Goal: Task Accomplishment & Management: Complete application form

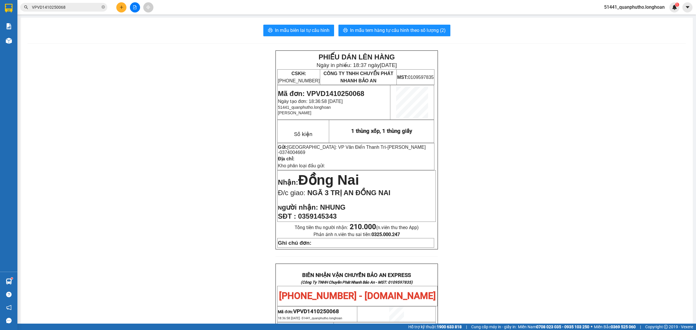
click at [83, 6] on input "VPVD1410250068" at bounding box center [66, 7] width 68 height 6
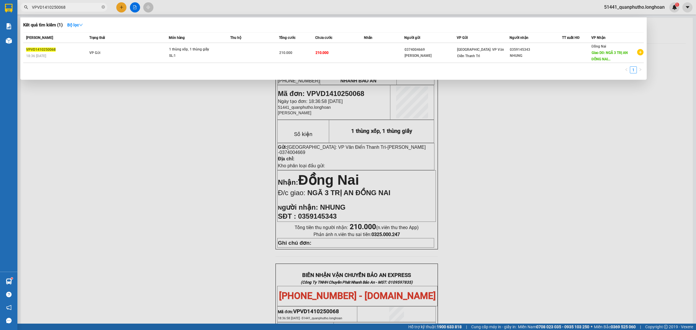
click at [83, 6] on input "VPVD1410250068" at bounding box center [66, 7] width 68 height 6
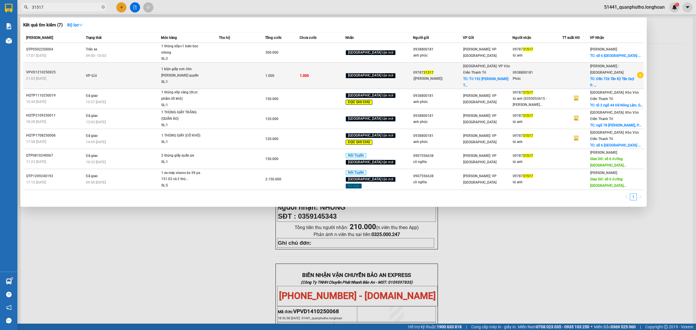
type input "31517"
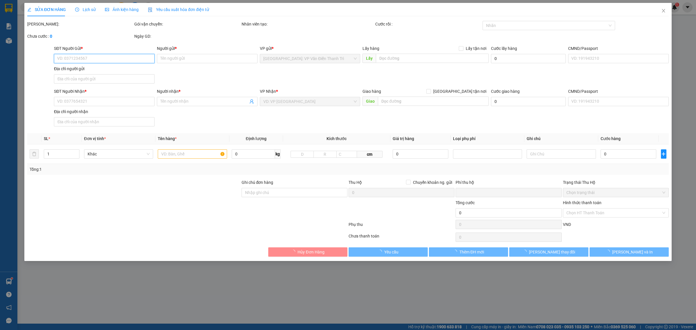
type input "0978731517"
type input "(Tú Anh)"
checkbox input "true"
type input "Từ 192 Lương Ngọc Quyến Thành phố Thái Nguyên"
type input "0938800181"
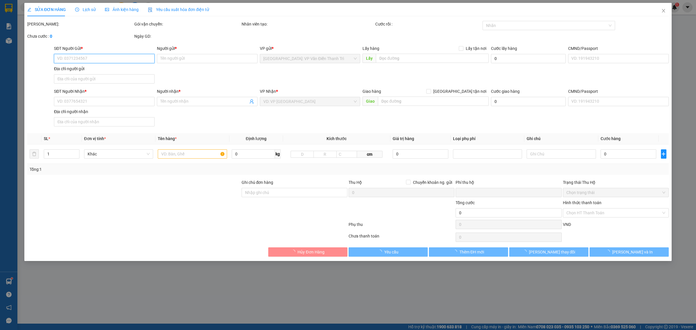
type input "Phúc"
checkbox input "true"
type input "Đến 726 Tân Kỳ Tân Quý P. Bình Hưng Hòa Q. Bình Tân, TP. HCM"
type input "0"
type input "1.000"
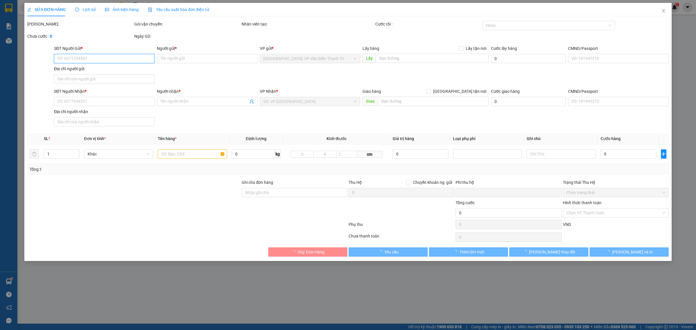
type input "1.000"
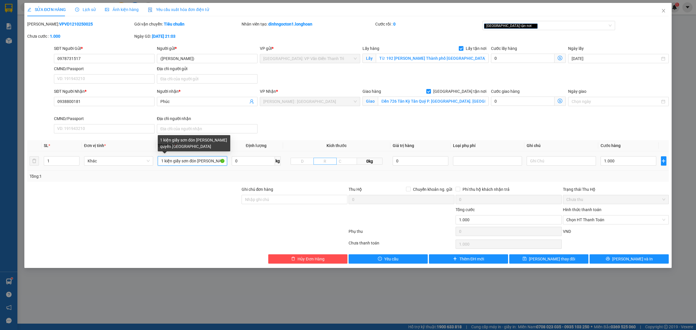
scroll to position [0, 15]
drag, startPoint x: 183, startPoint y: 163, endPoint x: 321, endPoint y: 161, distance: 138.0
click at [321, 161] on tr "1 Khác 1 kiện giấy sơn đón lương ngọc quyến TN 0 kg 0kg 0 1.000" at bounding box center [347, 160] width 641 height 19
type input "1 kiện giấy (máy tính)"
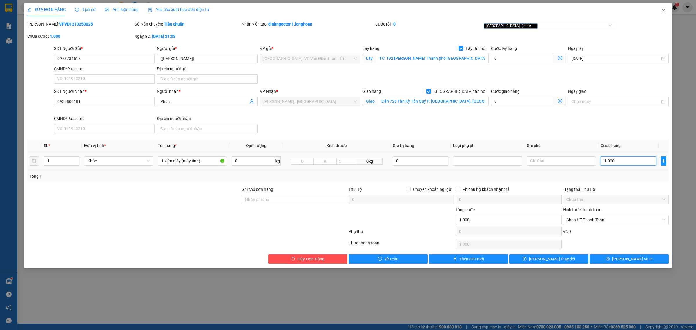
click at [628, 162] on input "1.000" at bounding box center [628, 160] width 56 height 9
type input "1"
type input "00.001"
type input "14"
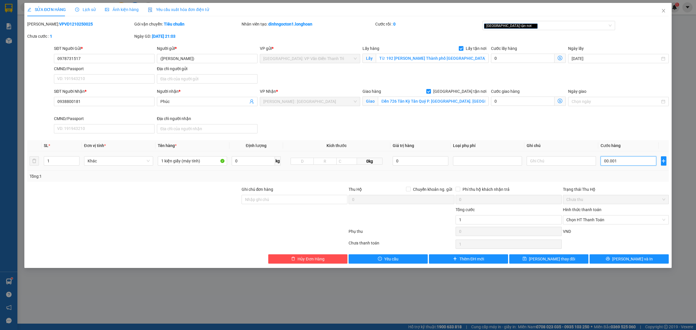
type input "14"
type input "0.000.000.140"
type input "140"
click at [615, 165] on input "0.000.000.140" at bounding box center [628, 160] width 56 height 9
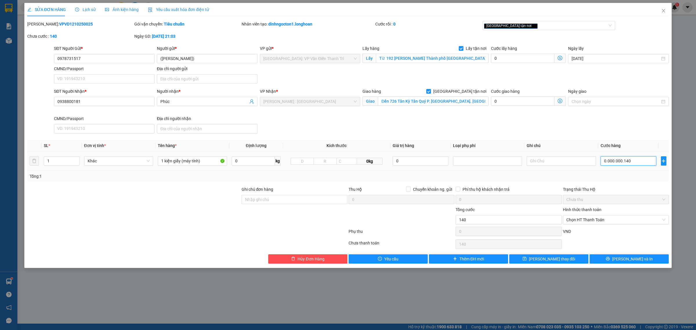
click at [615, 165] on input "0.000.000.140" at bounding box center [628, 160] width 56 height 9
type input "1"
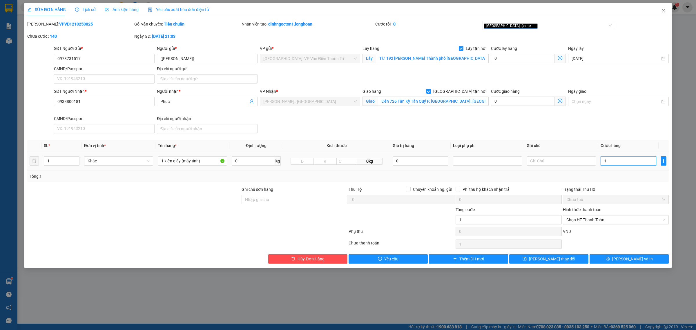
type input "14"
type input "140"
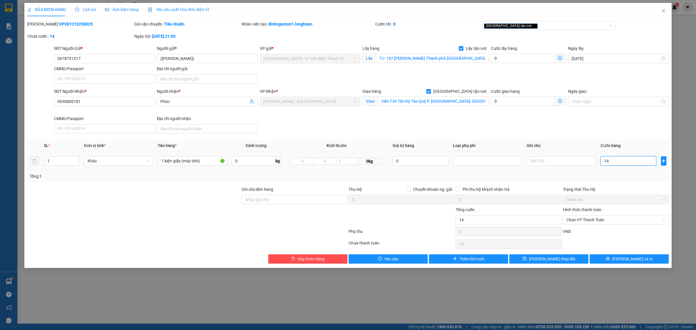
type input "140"
type input "1.400"
type input "14.000"
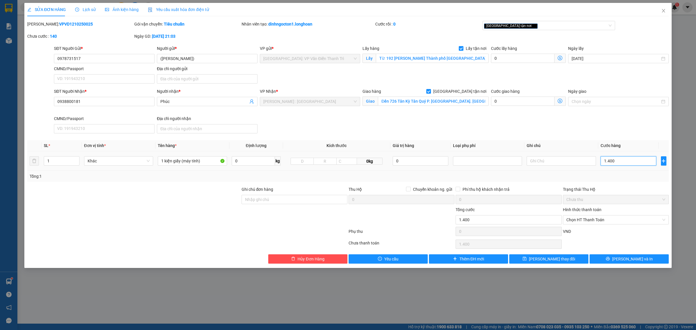
type input "14.000"
type input "140.000"
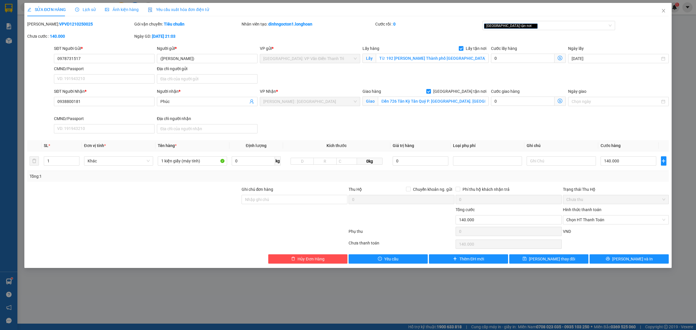
click at [587, 141] on th "Ghi chú" at bounding box center [561, 145] width 74 height 11
click at [182, 162] on input "1 kiện giấy (máy tính)" at bounding box center [192, 160] width 69 height 9
type input "1 kiện giấy bọc xốp nổ (máy tính)"
click at [618, 257] on button "[PERSON_NAME] và In" at bounding box center [628, 258] width 79 height 9
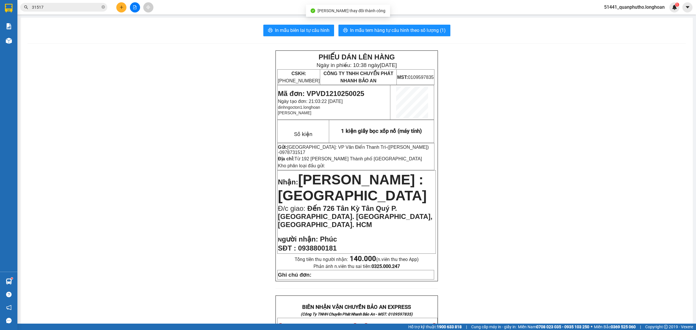
click at [319, 91] on span "Mã đơn: VPVD1210250025" at bounding box center [321, 94] width 86 height 8
copy span "VPVD1210250025"
click at [241, 78] on div "PHIẾU DÁN LÊN HÀNG Ngày in phiếu: 10:38 ngày 15-10-2025 CSKH: 1900.06.88.33 CÔN…" at bounding box center [357, 334] width 658 height 569
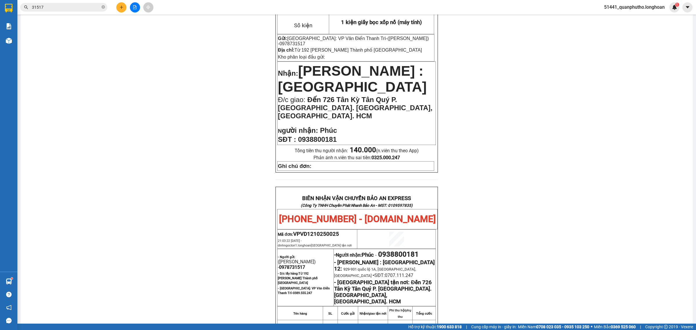
scroll to position [299, 0]
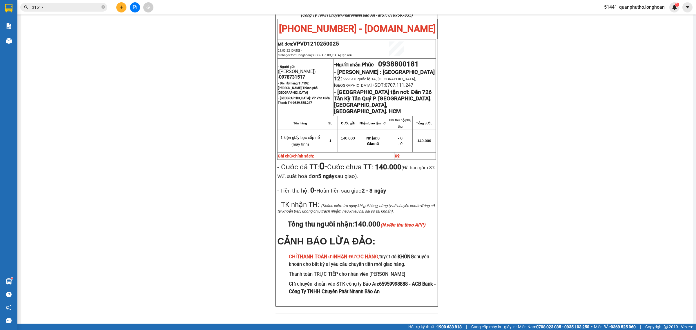
click at [224, 131] on div "PHIẾU DÁN LÊN HÀNG Ngày in phiếu: 10:38 ngày 15-10-2025 CSKH: 1900.06.88.33 CÔN…" at bounding box center [357, 36] width 658 height 569
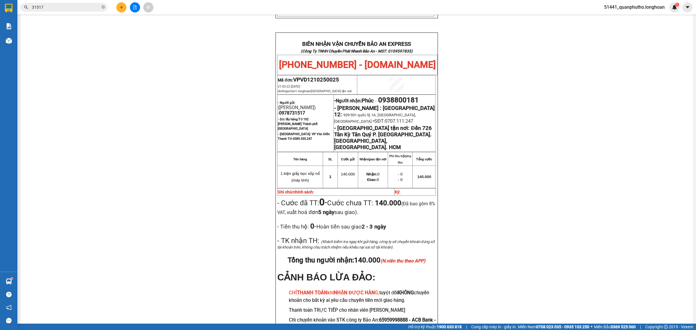
scroll to position [263, 0]
click at [322, 77] on span "VPVD1210250025" at bounding box center [316, 80] width 46 height 6
copy span "VPVD1210250025"
click at [73, 10] on input "31517" at bounding box center [66, 7] width 68 height 6
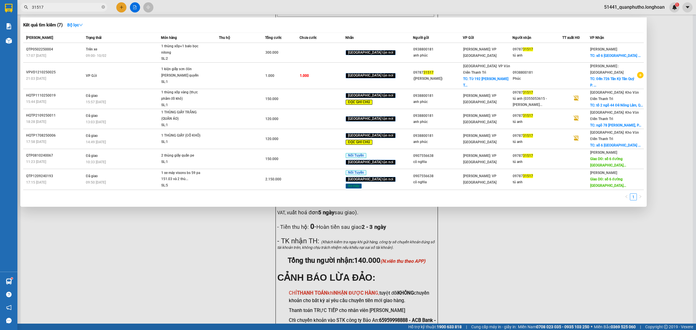
click at [73, 10] on input "31517" at bounding box center [66, 7] width 68 height 6
paste input "VPVD1210250025"
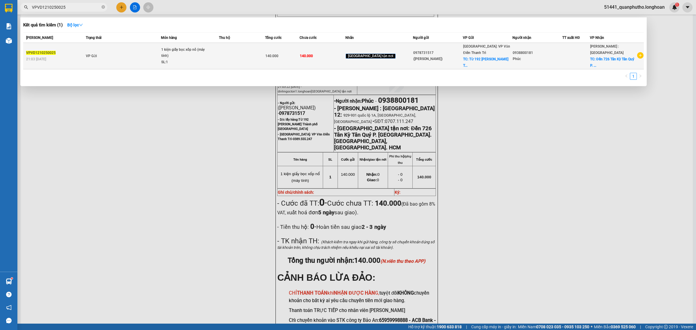
type input "VPVD1210250025"
click at [261, 52] on td at bounding box center [242, 56] width 46 height 26
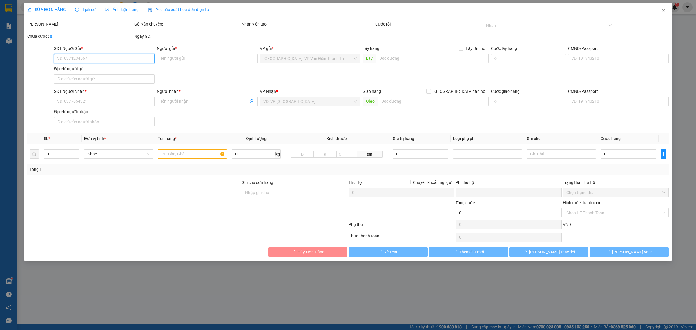
type input "0978731517"
type input "(Tú Anh)"
checkbox input "true"
type input "Từ 192 Lương Ngọc Quyến Thành phố Thái Nguyên"
type input "0938800181"
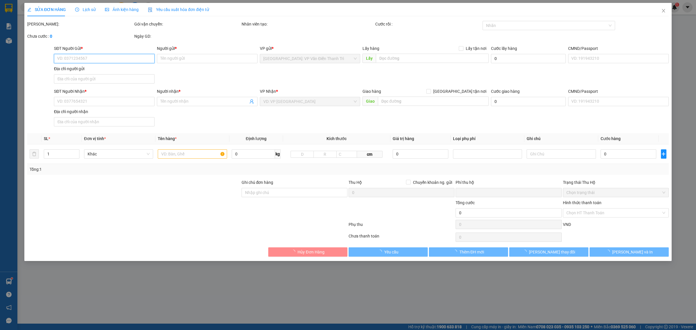
type input "Phúc"
checkbox input "true"
type input "Đến 726 Tân Kỳ Tân Quý P. Bình Hưng Hòa Q. Bình Tân, TP. HCM"
type input "0"
type input "140.000"
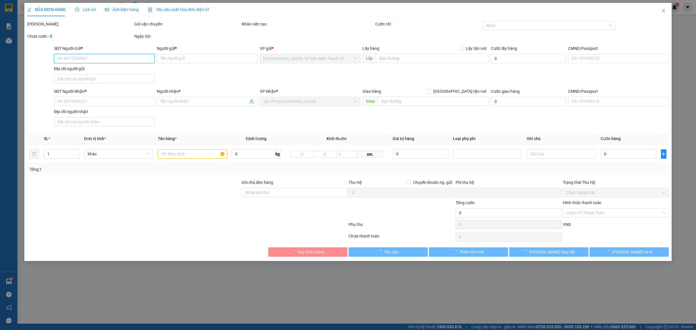
type input "140.000"
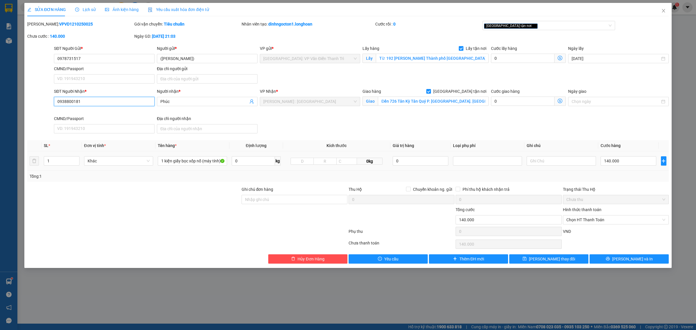
click at [108, 104] on input "0938800181" at bounding box center [104, 101] width 101 height 9
click at [389, 102] on input "Đến 726 Tân Kỳ Tân Quý P. Bình Hưng Hòa Q. Bình Tân, TP. HCM" at bounding box center [433, 101] width 111 height 9
paste input "133/19 đường Liên Khu 4-5, Khu phố 5, tổ 79, phường Bình Hưng Hoà B - quận Bình…"
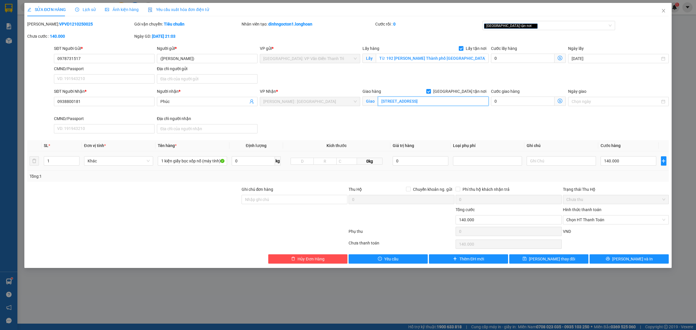
type input "133/19 đường Liên Khu 4-5, Khu phố 5, tổ 79, phường Bình Hưng Hoà B - quận Bình…"
click at [422, 86] on div "SĐT Người Gửi * 0978731517 Người gửi * (Tú Anh) VP gửi * Hà Nội: VP Văn Điển Th…" at bounding box center [361, 65] width 617 height 41
click at [610, 257] on button "[PERSON_NAME] và In" at bounding box center [628, 258] width 79 height 9
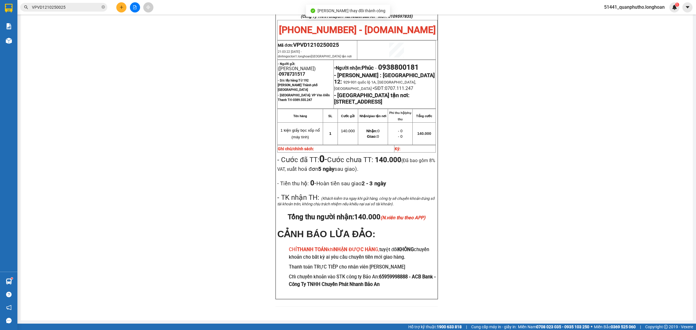
scroll to position [283, 0]
click at [226, 52] on div "PHIẾU DÁN LÊN HÀNG Ngày in phiếu: 10:41 ngày 15-10-2025 CSKH: 1900.06.88.33 CÔN…" at bounding box center [357, 41] width 658 height 544
click at [98, 7] on input "VPVD1210250025" at bounding box center [66, 7] width 68 height 6
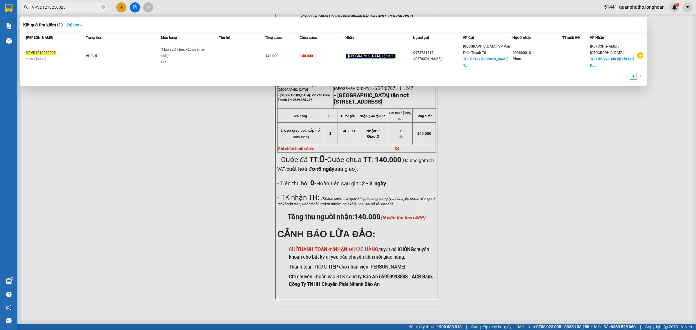
click at [98, 7] on input "VPVD1210250025" at bounding box center [66, 7] width 68 height 6
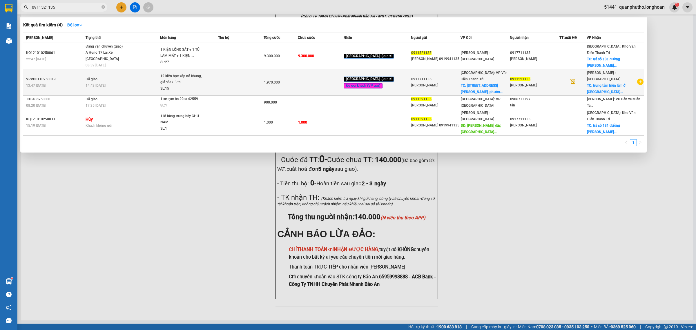
type input "0911521135"
click at [166, 76] on div "12 kiện bọc xốp nổ khung, giá sắt + 3 th..." at bounding box center [181, 79] width 43 height 12
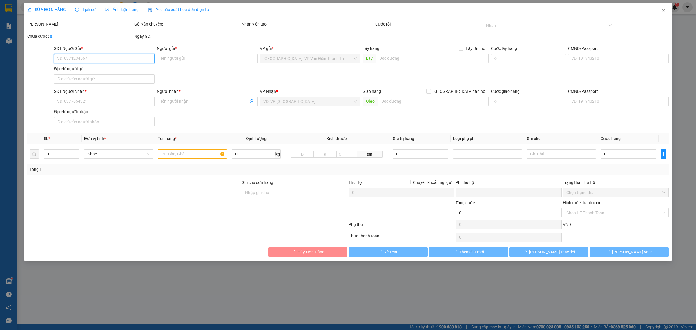
type input "0917711135"
type input "c Kim"
checkbox input "true"
type input "131 đường Trần Phú, phường Hà Đông, thành phố Hà Nội"
type input "100.000"
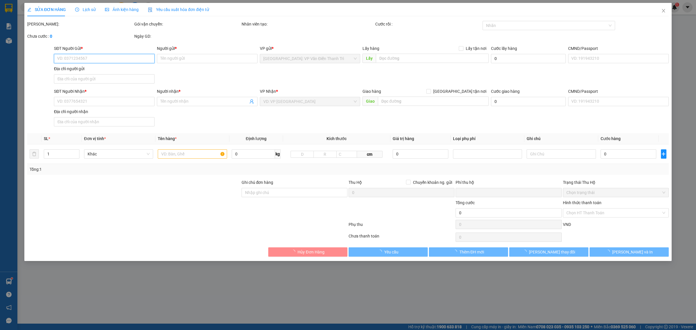
type input "0911521135"
type input "Minh Anh"
checkbox input "true"
type input "trung tâm triển lãm ở đường Nguyễn Văn Linh, quận 7, thành phố Hồ Chí Minh"
type input "nhận nguyên kiện,giao nguyên kiện,bể vỡ khồng đền, XIN NHẸ TAY"
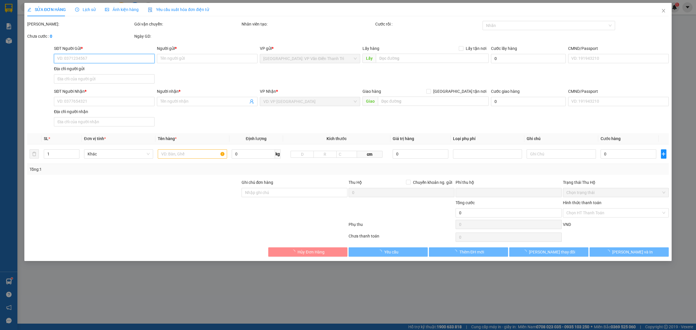
type input "0"
type input "1.970.000"
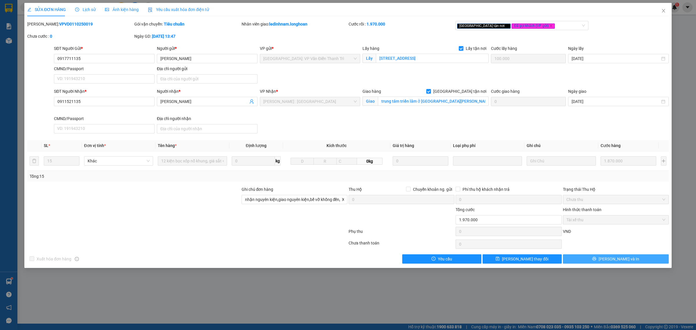
click at [592, 259] on button "[PERSON_NAME] và In" at bounding box center [616, 258] width 106 height 9
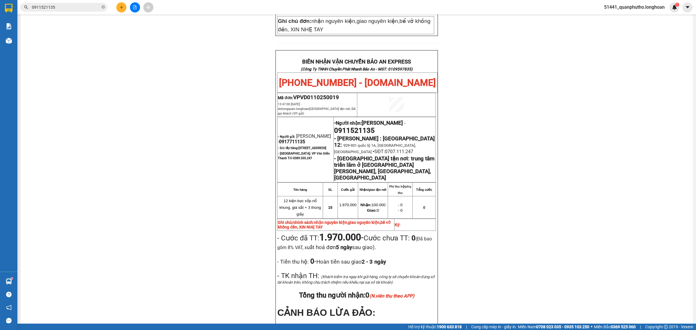
scroll to position [290, 0]
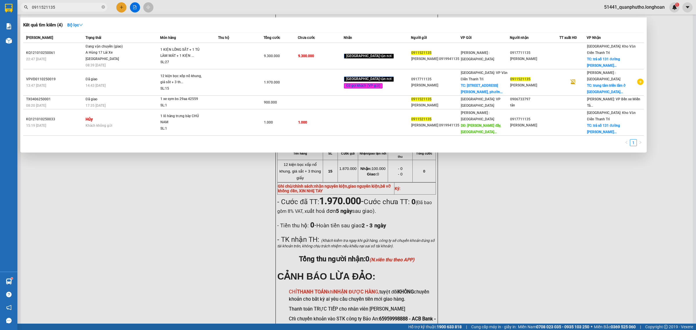
click at [80, 8] on input "0911521135" at bounding box center [66, 7] width 68 height 6
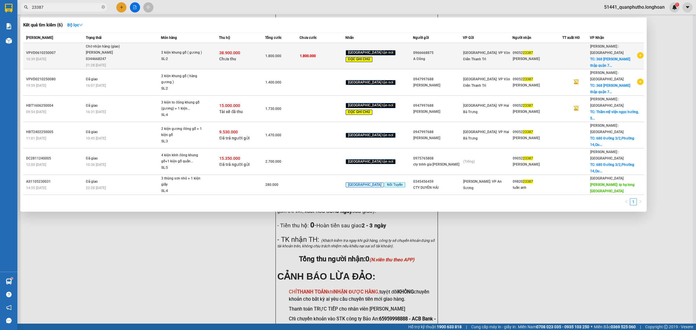
type input "23387"
click at [83, 58] on div "10:39 - 06/10" at bounding box center [55, 59] width 58 height 6
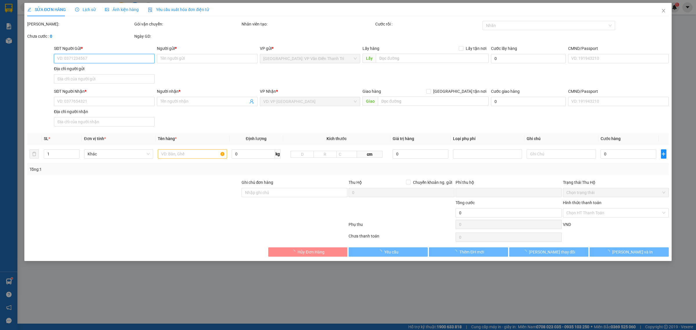
type input "0966668875"
type input "A Đông"
type input "0905223387"
type input "Anh hùng"
checkbox input "true"
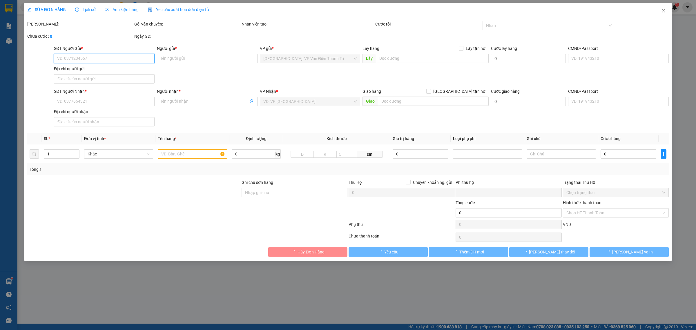
type input "368 nguyễn thị thập quận 7 tphcm"
type input "HÀNG KHÔNG NHẬN VẬN CHUYỂN, KHÁCH VẪN GỬI. HƯ VỠ KHÔNG ĐỀN"
type input "1.800.000"
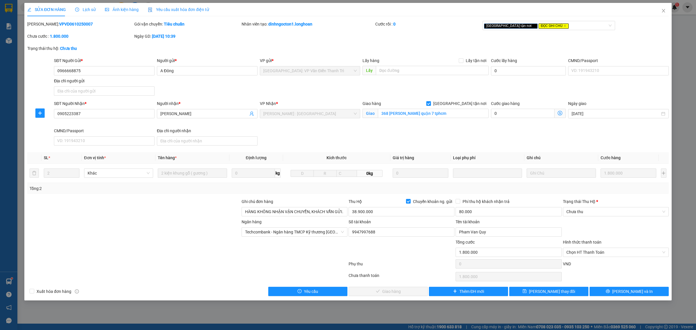
click at [86, 12] on span "Lịch sử" at bounding box center [85, 9] width 21 height 5
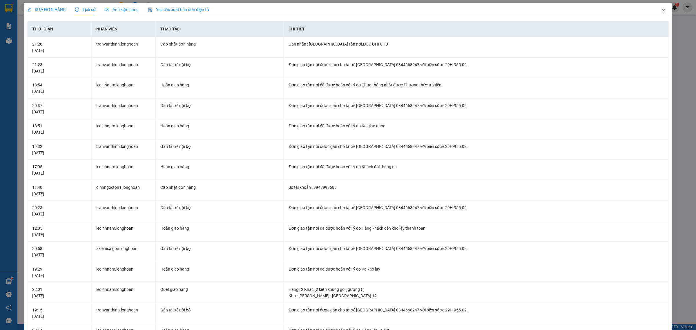
click at [58, 12] on span "SỬA ĐƠN HÀNG" at bounding box center [46, 9] width 39 height 5
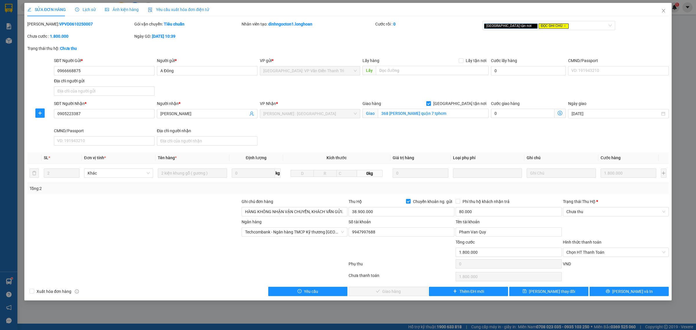
click at [241, 103] on div "Người nhận *" at bounding box center [207, 103] width 101 height 6
click at [241, 110] on input "Anh hùng" at bounding box center [204, 113] width 88 height 6
click at [612, 287] on button "[PERSON_NAME] và In" at bounding box center [628, 291] width 79 height 9
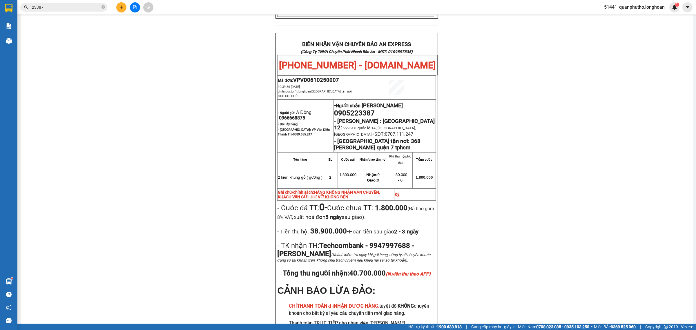
scroll to position [286, 0]
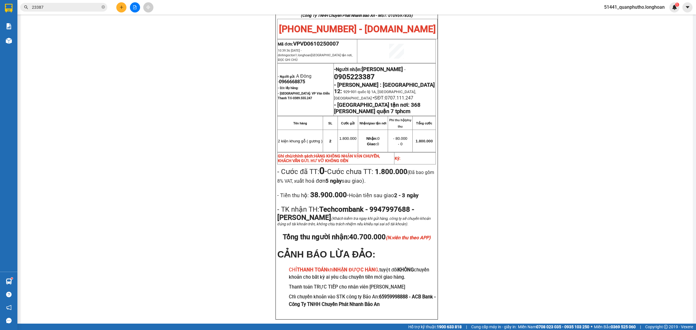
drag, startPoint x: 108, startPoint y: 87, endPoint x: 89, endPoint y: 51, distance: 40.8
click at [107, 83] on div "PHIẾU DÁN LÊN HÀNG Ngày in phiếu: 11:00 ngày 15-10-2025 CSKH: 1900.06.88.33 CÔN…" at bounding box center [357, 49] width 658 height 569
click at [488, 201] on div "PHIẾU DÁN LÊN HÀNG Ngày in phiếu: 11:00 ngày 15-10-2025 CSKH: 1900.06.88.33 CÔN…" at bounding box center [357, 49] width 658 height 569
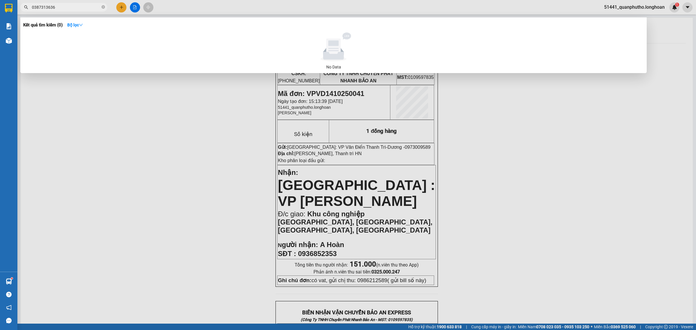
click at [90, 9] on input "0387313636" at bounding box center [66, 7] width 68 height 6
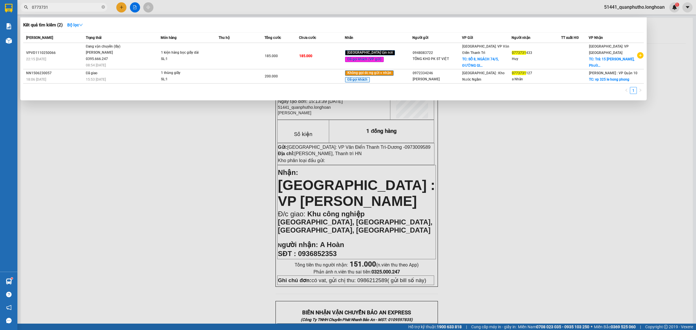
type input "0773731"
click at [218, 90] on div "1" at bounding box center [333, 92] width 620 height 10
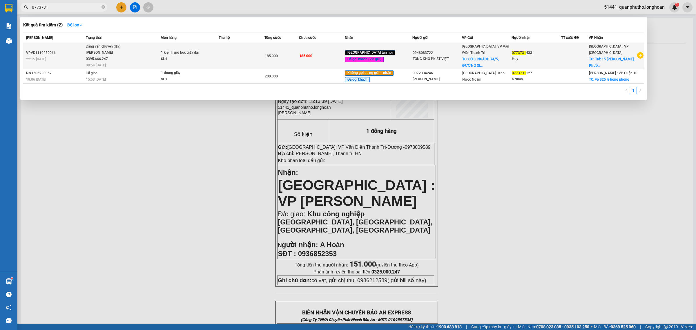
click at [199, 64] on td "1 kiện hàng bọc giấy dài SL: 1" at bounding box center [190, 56] width 58 height 26
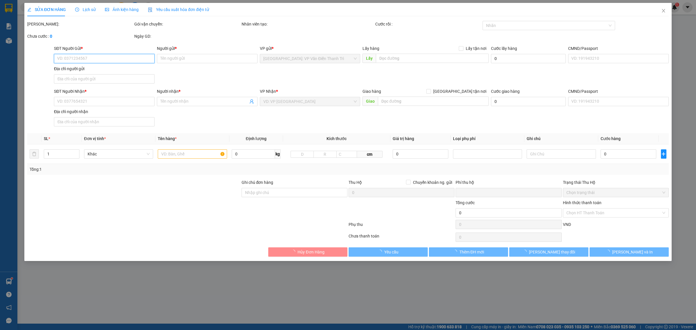
type input "0948083722"
type input "TỔNG KHO PK ST VIỆT"
checkbox input "true"
type input "SỐ 8, NGÁCH 74/5, ĐƯỜNG GIÁP HẢI, ĐÔNG DƯ, GIA LÂM, HN"
type input "0773731433"
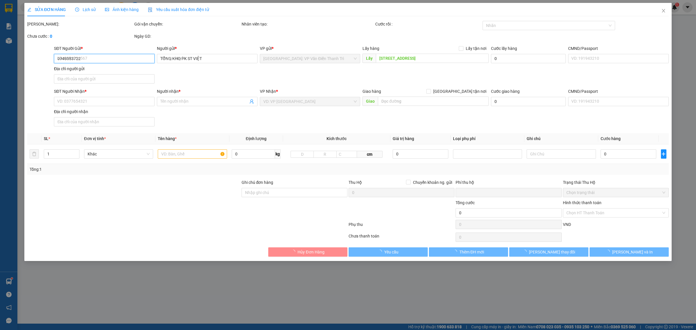
type input "Huy"
checkbox input "true"
type input "Trả: 15 Lê Thánh Tôn, Phường Tuy Hoà phú yên"
type input "HÀNG DỄ MÓP MÉO CHÚ Ý BỐC XẾP NHẸ TAY KHÔNG ĐÈ HÀNG ( KHÔNG ĐỀN GIÁ TRỊ HÀNG )"
type input "0"
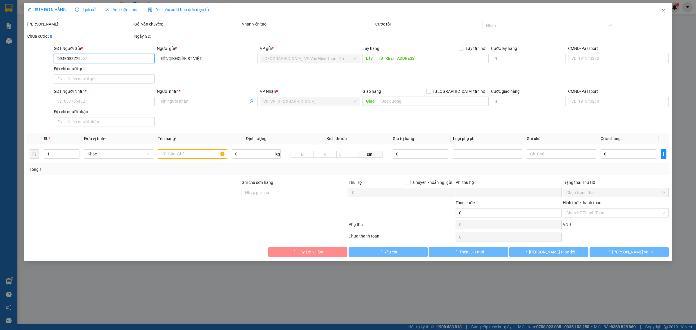
type input "185.000"
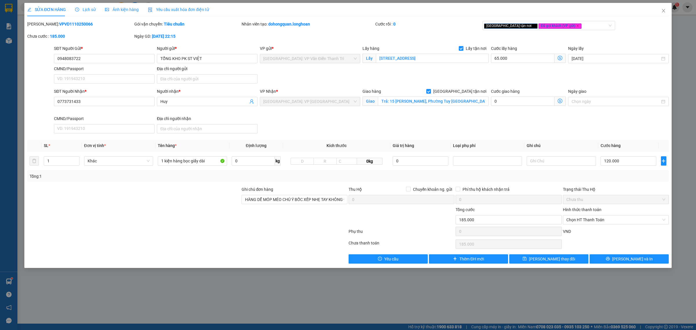
click at [90, 10] on span "Lịch sử" at bounding box center [85, 9] width 21 height 5
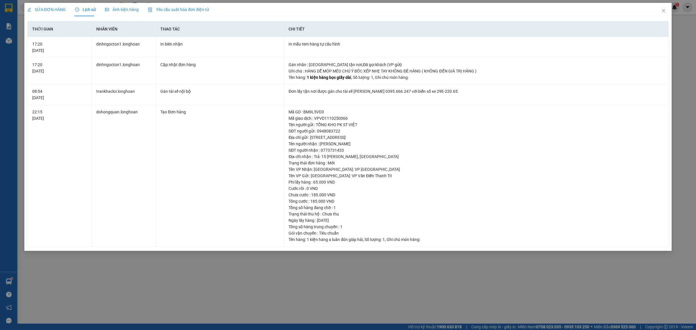
click at [59, 11] on span "SỬA ĐƠN HÀNG" at bounding box center [46, 9] width 39 height 5
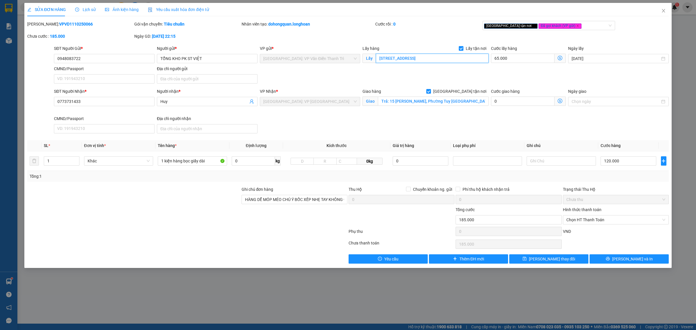
click at [443, 60] on input "SỐ 8, NGÁCH 74/5, ĐƯỜNG GIÁP HẢI, ĐÔNG DƯ, GIA LÂM, HN" at bounding box center [432, 58] width 113 height 9
click at [451, 60] on input "SỐ 8, NGÁCH 74/5, ĐƯỜNG GIÁP HẢI, ĐÔNG DƯ, GIA LÂM, HN" at bounding box center [432, 58] width 113 height 9
click at [86, 12] on span "Lịch sử" at bounding box center [85, 9] width 21 height 5
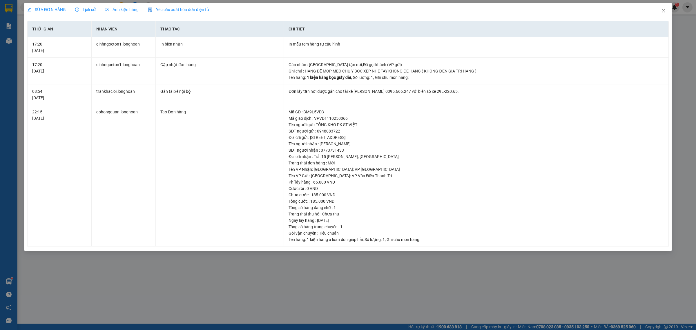
click at [59, 9] on span "SỬA ĐƠN HÀNG" at bounding box center [46, 9] width 39 height 5
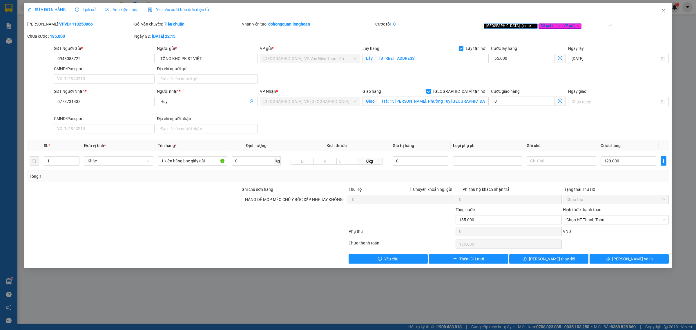
click at [84, 8] on span "Lịch sử" at bounding box center [85, 9] width 21 height 5
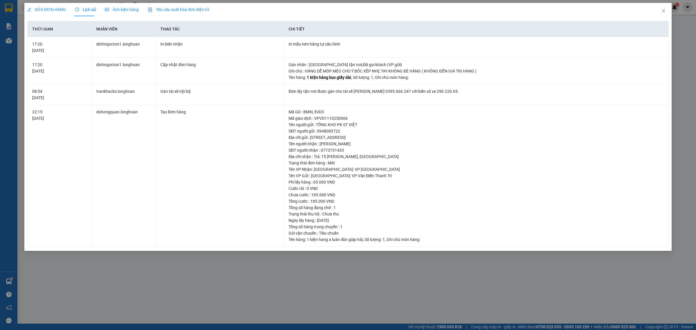
click at [61, 8] on span "SỬA ĐƠN HÀNG" at bounding box center [46, 9] width 39 height 5
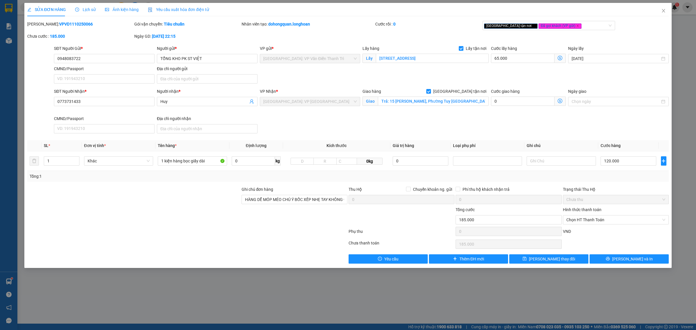
click at [70, 25] on b "VPVD1110250066" at bounding box center [76, 24] width 34 height 5
copy b "VPVD1110250066"
click at [84, 10] on span "Lịch sử" at bounding box center [85, 9] width 21 height 5
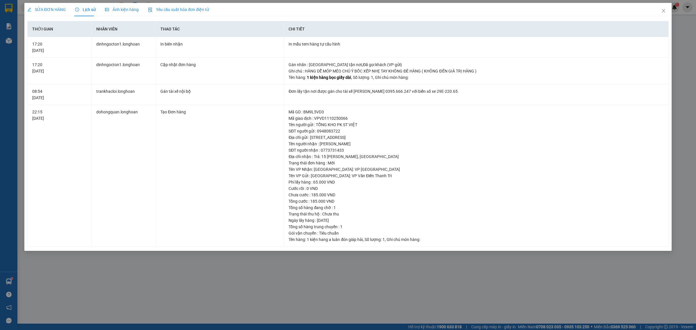
click at [57, 11] on span "SỬA ĐƠN HÀNG" at bounding box center [46, 9] width 39 height 5
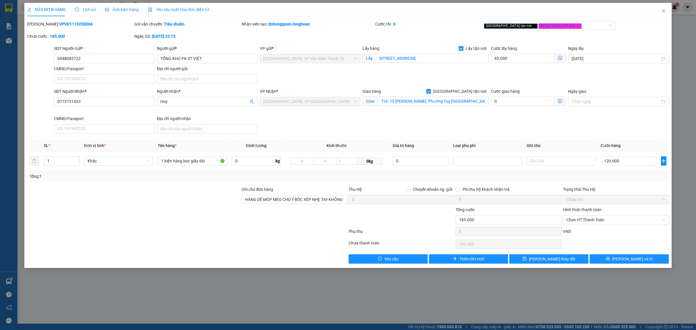
click at [83, 13] on div "Lịch sử" at bounding box center [85, 9] width 21 height 13
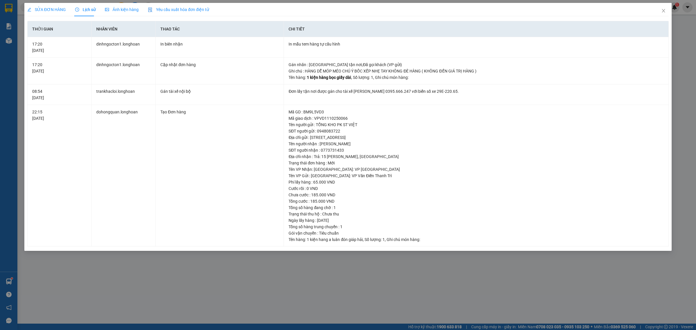
click at [54, 11] on span "SỬA ĐƠN HÀNG" at bounding box center [46, 9] width 39 height 5
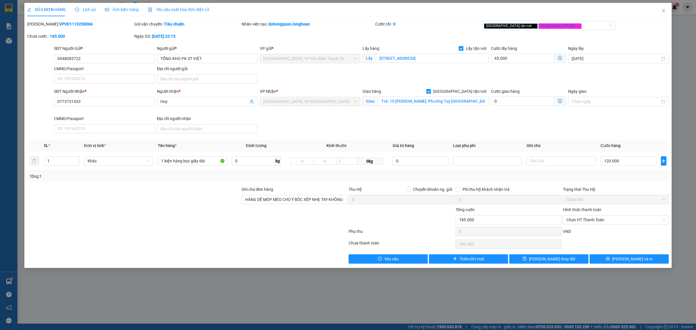
click at [85, 13] on div "Lịch sử" at bounding box center [85, 9] width 21 height 13
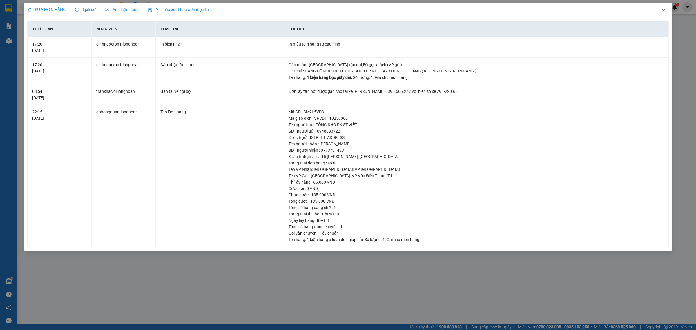
click at [57, 12] on span "SỬA ĐƠN HÀNG" at bounding box center [46, 9] width 39 height 5
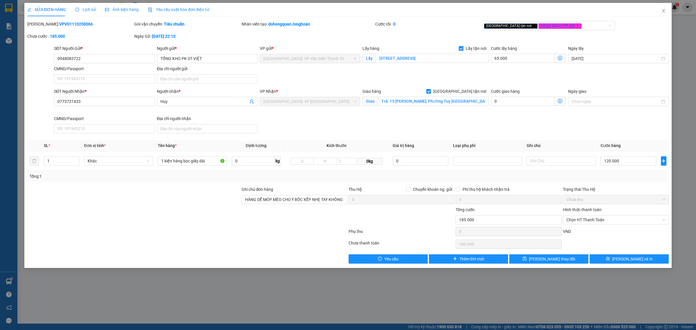
click at [428, 42] on div "Mã ĐH: VPVD1110250066 Gói vận chuyển: Tiêu chuẩn Nhân viên tạo: dohongquan.long…" at bounding box center [348, 33] width 642 height 24
drag, startPoint x: 463, startPoint y: 15, endPoint x: 537, endPoint y: 37, distance: 77.3
click at [537, 37] on div "SỬA ĐƠN HÀNG Lịch sử Ảnh kiện hàng Yêu cầu xuất hóa đơn điện tử Total Paid Fee …" at bounding box center [347, 133] width 641 height 261
click at [464, 27] on div "Cước rồi : 0" at bounding box center [428, 24] width 106 height 6
drag, startPoint x: 317, startPoint y: 23, endPoint x: 572, endPoint y: 26, distance: 255.7
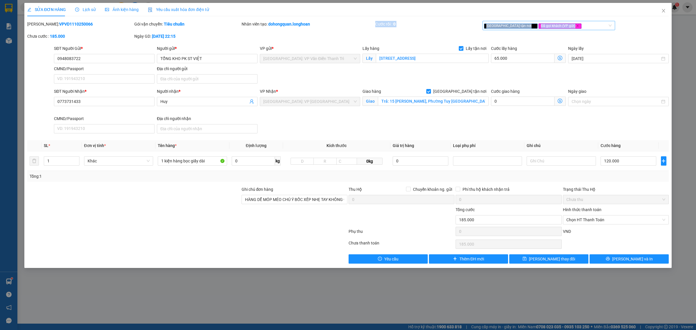
click at [572, 26] on div "Mã ĐH: VPVD1110250066 Gói vận chuyển: Tiêu chuẩn Nhân viên tạo: dohongquan.long…" at bounding box center [348, 33] width 642 height 24
drag, startPoint x: 26, startPoint y: 23, endPoint x: 583, endPoint y: 24, distance: 556.8
click at [583, 24] on div "SỬA ĐƠN HÀNG Lịch sử Ảnh kiện hàng Yêu cầu xuất hóa đơn điện tử Total Paid Fee …" at bounding box center [347, 135] width 647 height 265
click at [83, 57] on input "0948083722" at bounding box center [104, 58] width 101 height 9
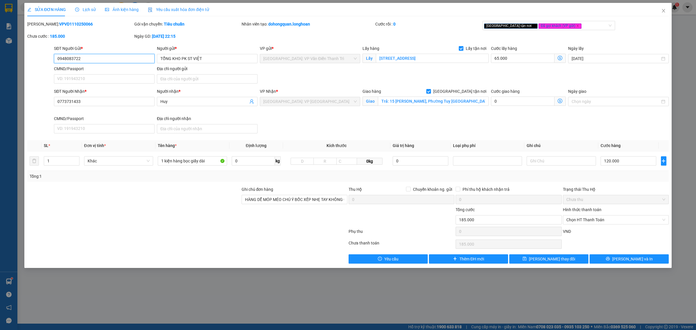
click at [96, 58] on input "0948083722" at bounding box center [104, 58] width 101 height 9
click at [662, 13] on icon "close" at bounding box center [663, 10] width 5 height 5
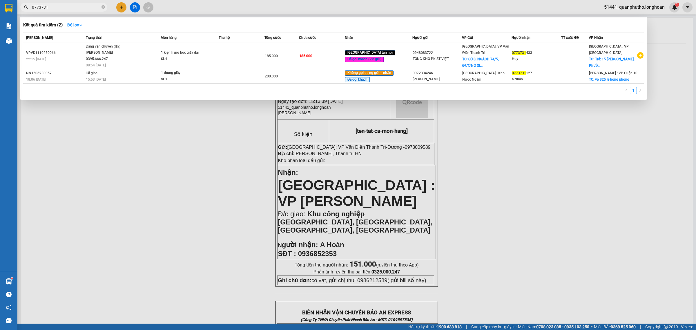
click at [92, 9] on input "0773731" at bounding box center [66, 7] width 68 height 6
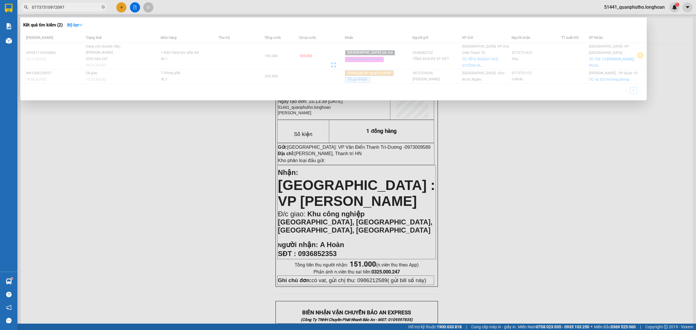
drag, startPoint x: 47, startPoint y: 9, endPoint x: 0, endPoint y: 9, distance: 46.7
click at [0, 9] on section "Kết quả tìm kiếm ( 2 ) Bộ lọc Mã ĐH Trạng thái Món hàng Thu hộ Tổng cước Chưa c…" at bounding box center [348, 165] width 696 height 330
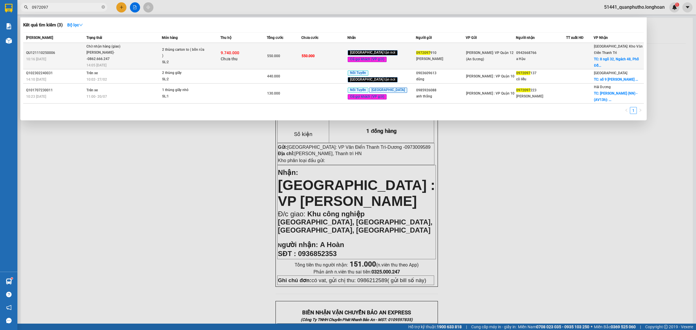
type input "0972097"
click at [148, 57] on span "Chờ nhận hàng (giao) Trần Thanh Bình--0862.666.247 14:05 - 13/10" at bounding box center [123, 55] width 75 height 24
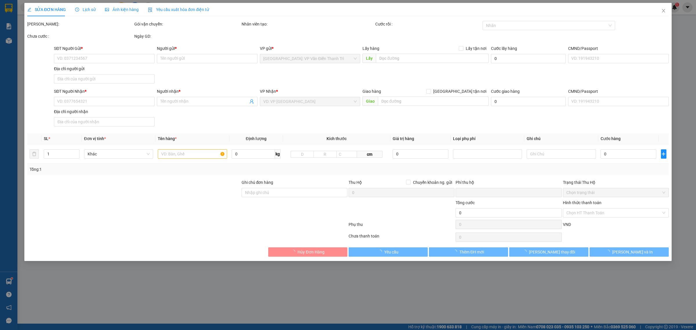
type input "0972097910"
type input "[PERSON_NAME]"
type input "0942668766"
type input "a Hậu"
checkbox input "true"
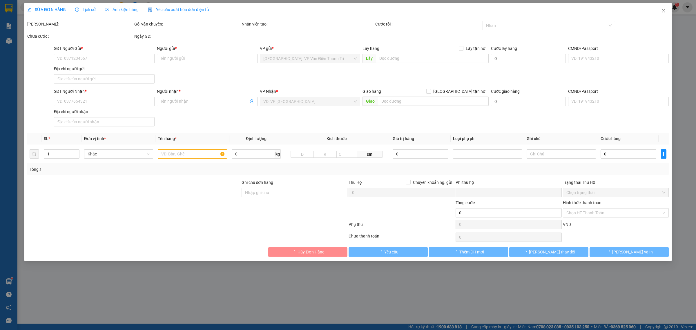
type input "8 ngõ 32, Ngách 48, Phố [PERSON_NAME], [GEOGRAPHIC_DATA], [GEOGRAPHIC_DATA]"
type input "nhận theo kiện - hư hỏng không chịu trách nhiệm"
type input "550.000"
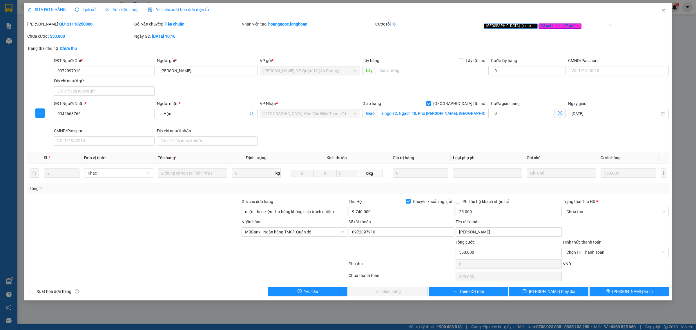
click at [88, 9] on span "Lịch sử" at bounding box center [85, 9] width 21 height 5
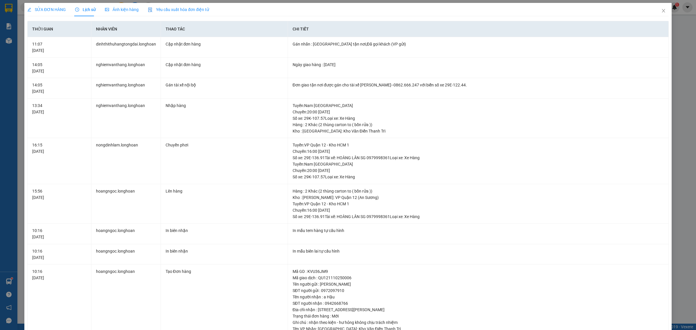
click at [54, 11] on span "SỬA ĐƠN HÀNG" at bounding box center [46, 9] width 39 height 5
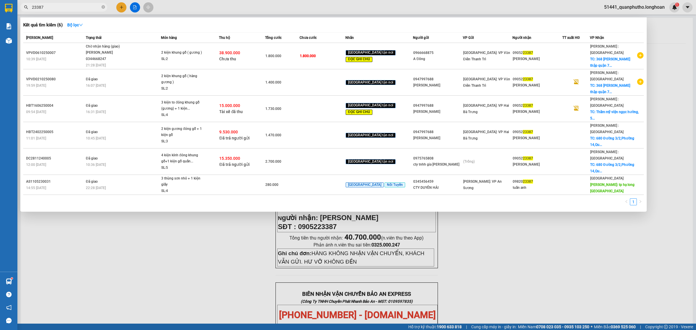
click at [81, 10] on input "23387" at bounding box center [66, 7] width 68 height 6
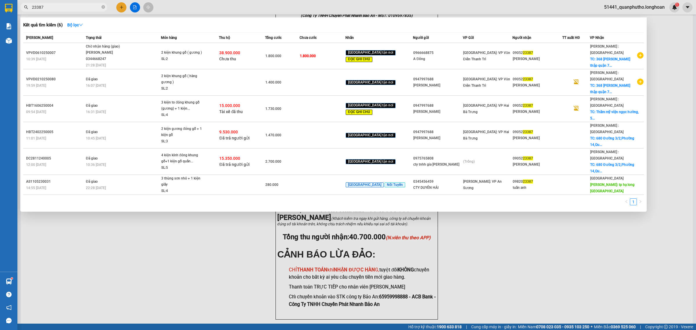
click at [79, 7] on input "23387" at bounding box center [66, 7] width 68 height 6
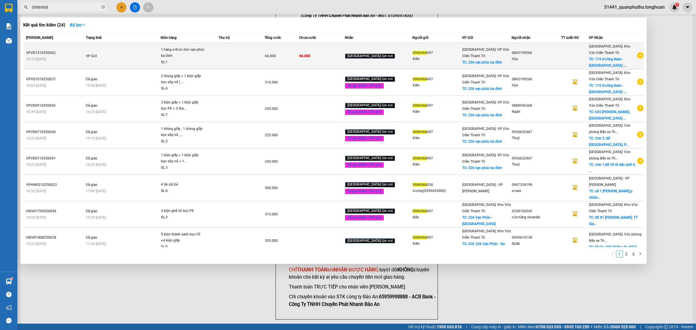
type input "0986968"
click at [218, 61] on span "1 hàng a thức đón vạn phúc ba đình SL: 1" at bounding box center [189, 56] width 57 height 19
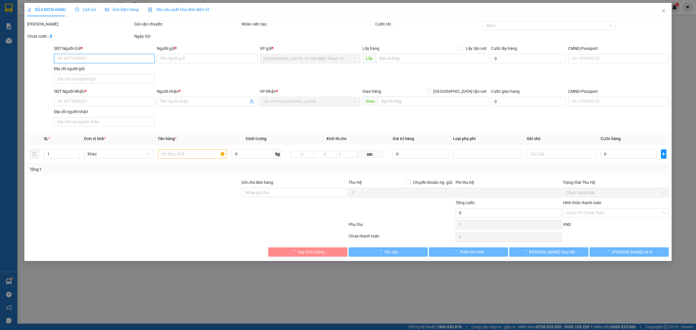
type input "0986968497"
type input "Kiên"
checkbox input "true"
type input "226 vạn phúc ba đình"
type input "0865199266"
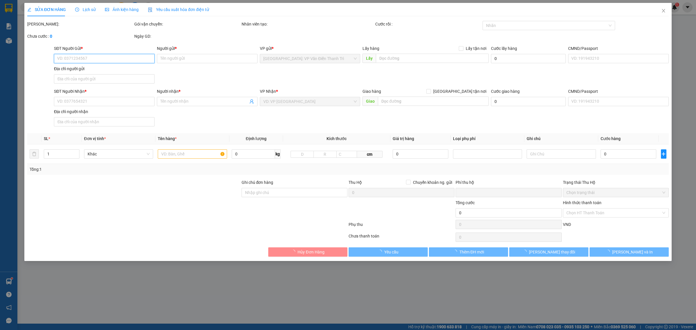
type input "hậu"
checkbox input "true"
type input "174 Đường Nam - Phù Ninh - Phú Thọ"
type input "0"
type input "66.000"
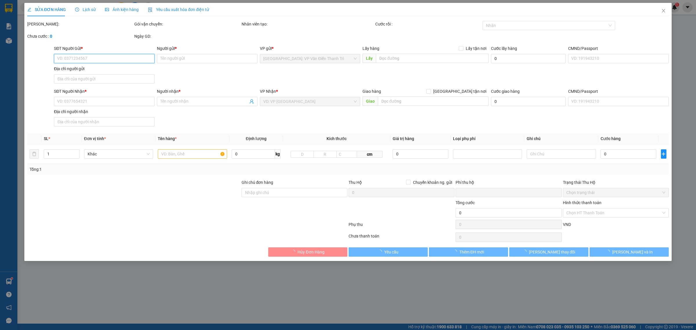
type input "66.000"
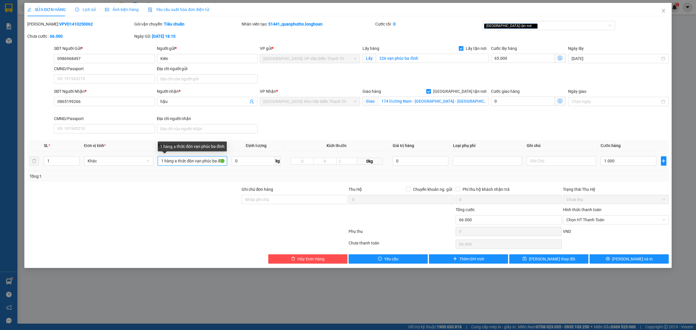
click at [170, 162] on input "1 hàng a thức đón vạn phúc ba đình" at bounding box center [192, 160] width 69 height 9
click at [92, 7] on span "Lịch sử" at bounding box center [85, 9] width 21 height 5
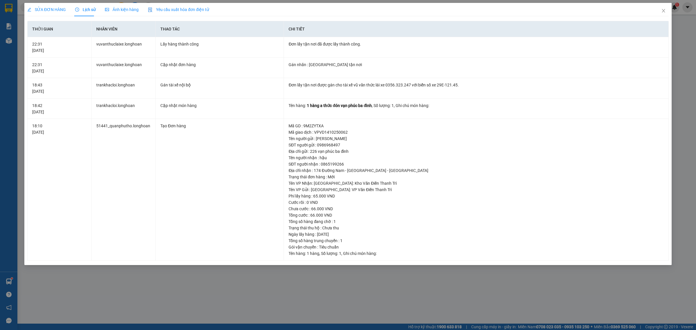
click at [58, 11] on span "SỬA ĐƠN HÀNG" at bounding box center [46, 9] width 39 height 5
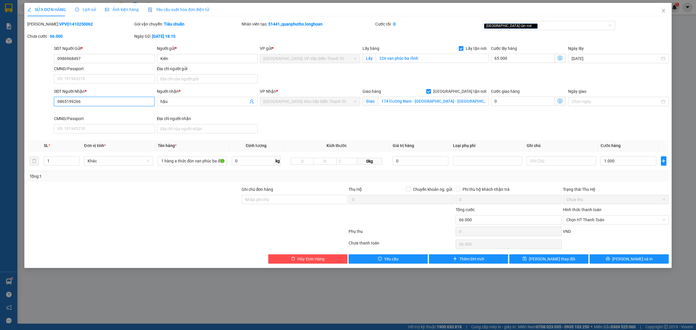
click at [106, 99] on input "0865199266" at bounding box center [104, 101] width 101 height 9
drag, startPoint x: 164, startPoint y: 161, endPoint x: 371, endPoint y: 174, distance: 207.9
click at [371, 174] on div "SL * Đơn vị tính * Tên hàng * Định lượng Kích thước Giá trị hàng Loại phụ phí G…" at bounding box center [347, 161] width 641 height 42
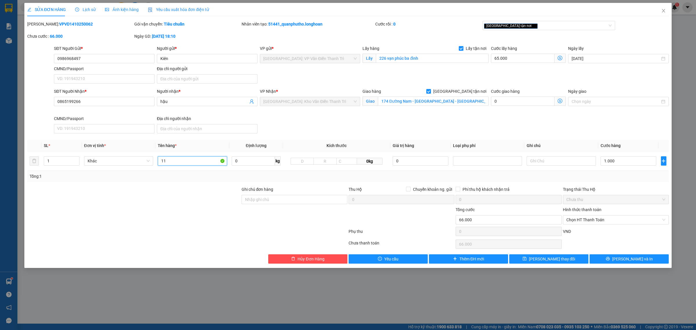
scroll to position [0, 0]
type input "1 bó sắt xanh rỗng"
click at [614, 161] on input "1.000" at bounding box center [628, 160] width 56 height 9
type input "65.001"
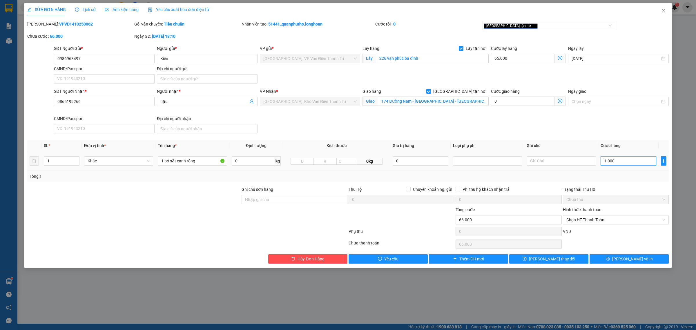
type input "1"
type input "65.010"
type input "10"
type input "65.100"
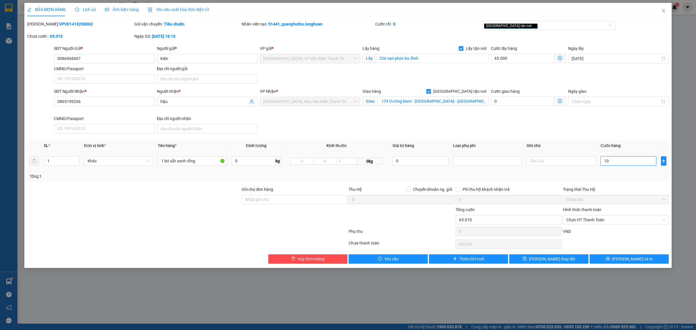
type input "65.100"
type input "100"
type input "66.000"
type input "1.000"
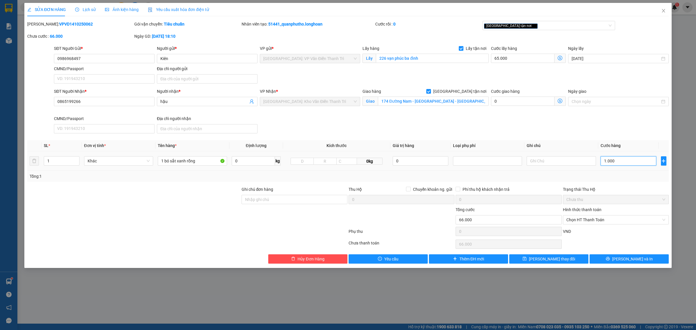
type input "75.000"
type input "10.000"
type input "165.000"
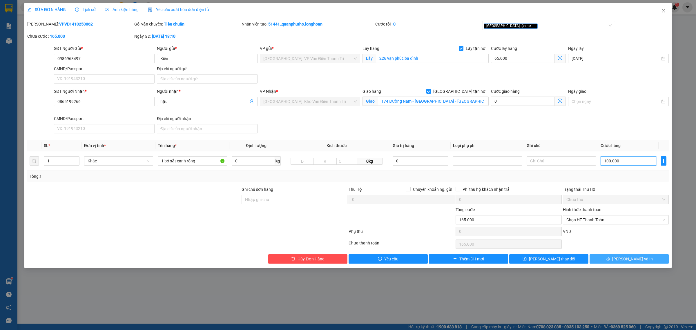
type input "100.000"
click at [604, 260] on button "[PERSON_NAME] và In" at bounding box center [628, 258] width 79 height 9
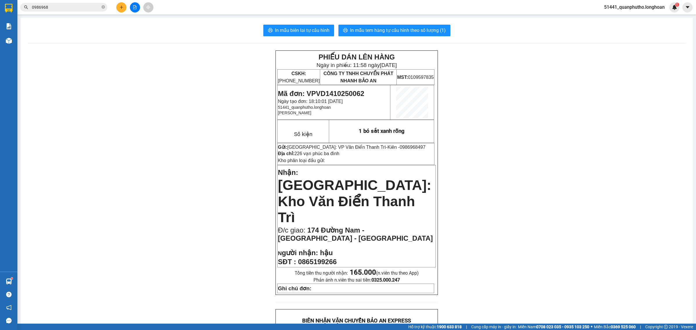
click at [331, 94] on span "Mã đơn: VPVD1410250062" at bounding box center [321, 94] width 86 height 8
copy span "VPVD1410250062"
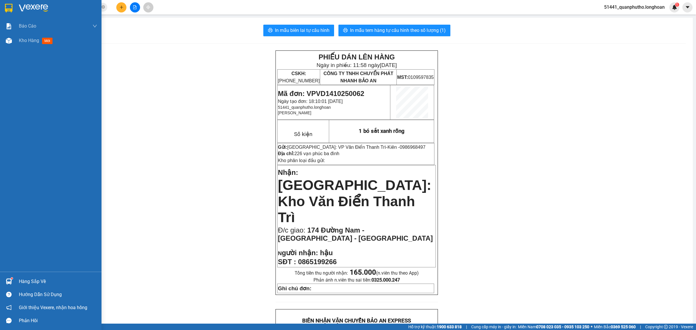
click at [5, 12] on div at bounding box center [9, 8] width 10 height 10
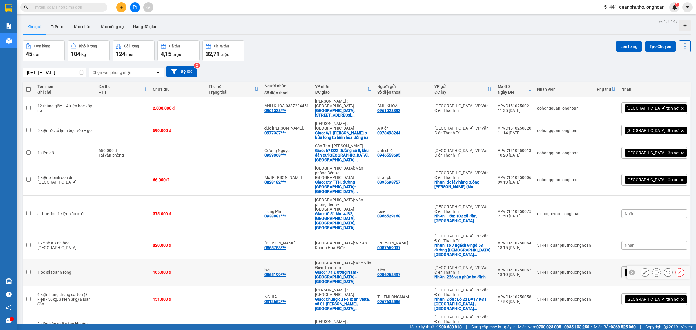
click at [203, 270] on div "165.000 đ" at bounding box center [178, 272] width 50 height 5
checkbox input "true"
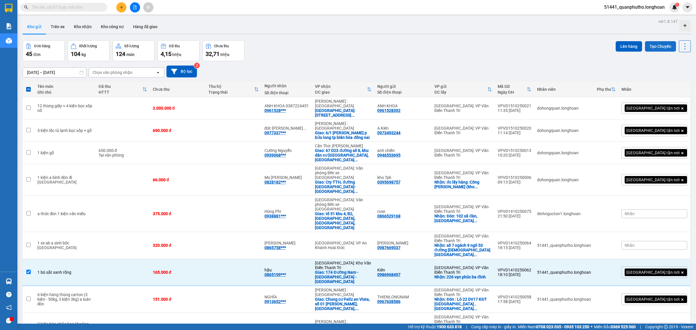
click at [655, 47] on button "Tạo Chuyến" at bounding box center [660, 46] width 31 height 10
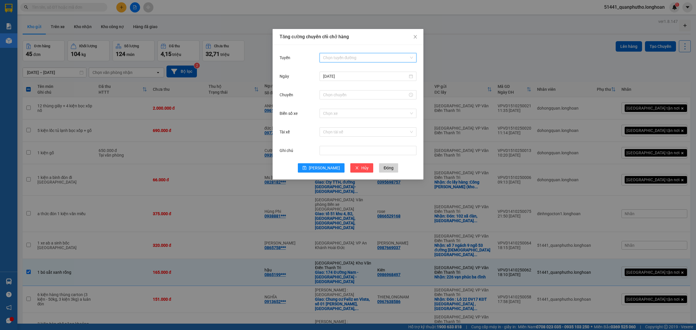
click at [341, 61] on input "Tuyến" at bounding box center [366, 57] width 86 height 9
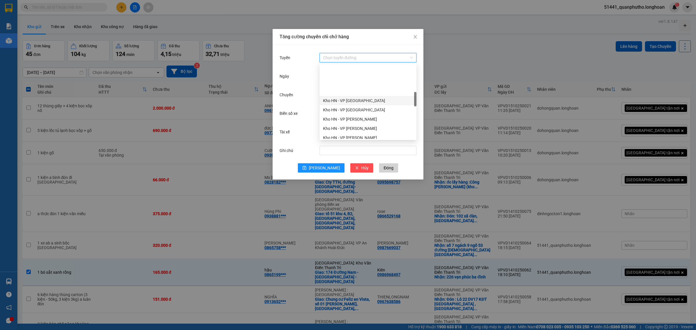
scroll to position [181, 0]
click at [366, 120] on div "Hà Nội - Các tỉnh miền Bắc" at bounding box center [368, 120] width 90 height 6
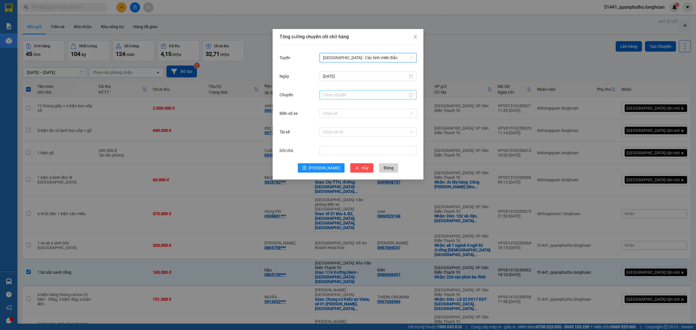
click at [338, 96] on input "Chuyến" at bounding box center [365, 95] width 85 height 6
click at [329, 173] on link "Bây giờ" at bounding box center [330, 173] width 14 height 5
type input "12:02"
click at [326, 165] on span "Lưu" at bounding box center [324, 168] width 31 height 6
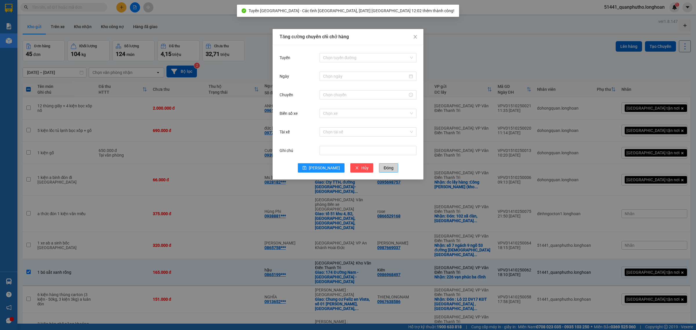
click at [383, 165] on span "Đóng" at bounding box center [388, 168] width 10 height 6
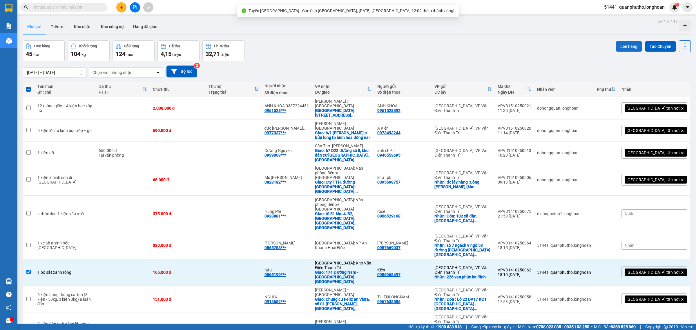
click at [626, 46] on button "Lên hàng" at bounding box center [628, 46] width 26 height 10
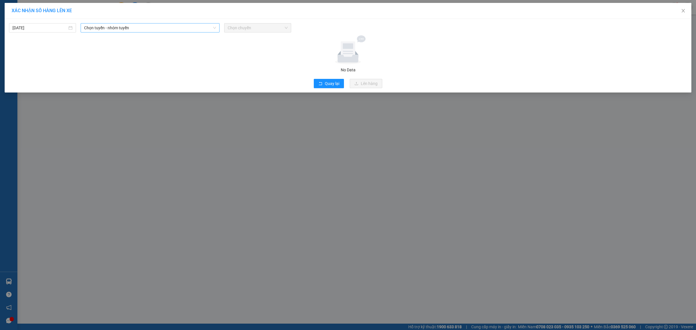
click at [119, 31] on span "Chọn tuyến - nhóm tuyến" at bounding box center [150, 27] width 132 height 9
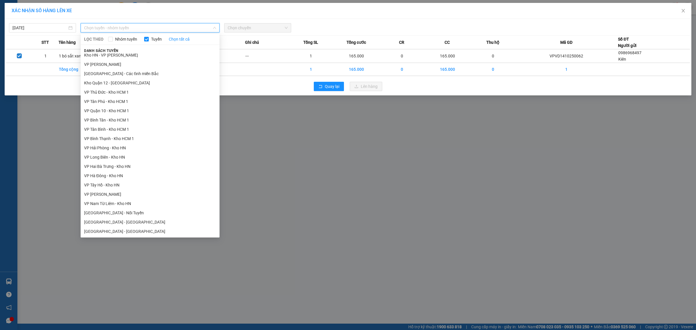
scroll to position [217, 0]
click at [120, 74] on li "Hà Nội - Các tỉnh miền Bắc" at bounding box center [150, 72] width 139 height 9
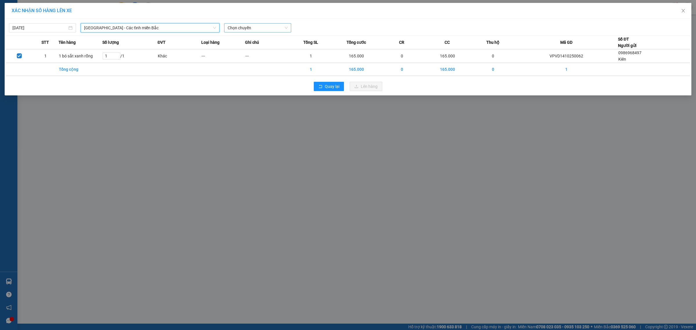
click at [252, 28] on span "Chọn chuyến" at bounding box center [258, 27] width 60 height 9
click at [251, 57] on div "12:02 (TC)" at bounding box center [250, 58] width 45 height 6
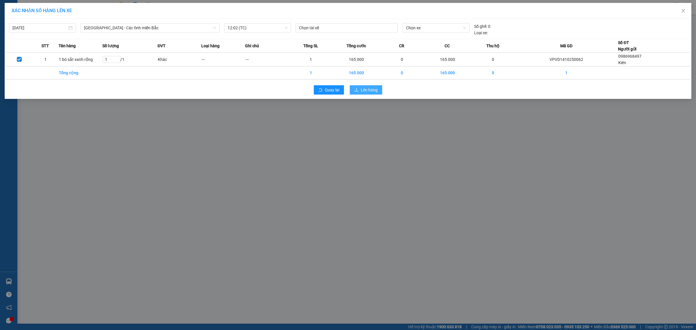
click at [372, 91] on span "Lên hàng" at bounding box center [369, 90] width 17 height 6
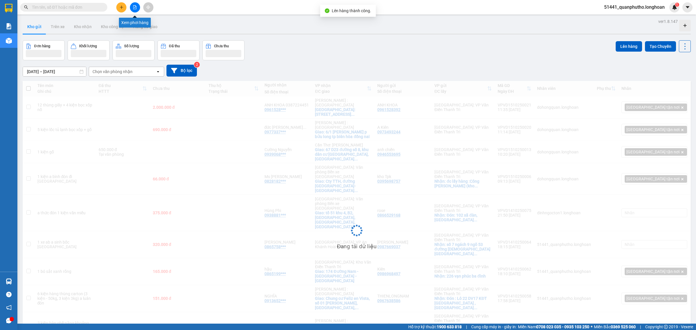
click at [136, 8] on icon "file-add" at bounding box center [134, 7] width 3 height 4
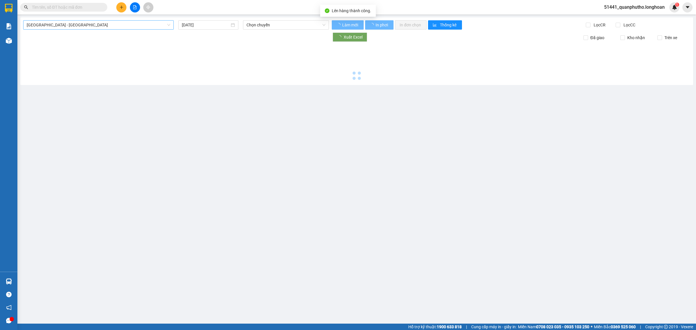
click at [148, 27] on span "Hải Phòng - Hà Nội" at bounding box center [98, 25] width 143 height 9
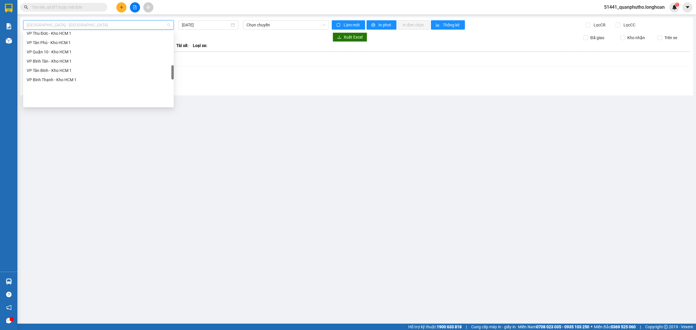
scroll to position [227, 0]
click at [70, 52] on div "Hà Nội - Các tỉnh miền Bắc" at bounding box center [98, 51] width 143 height 6
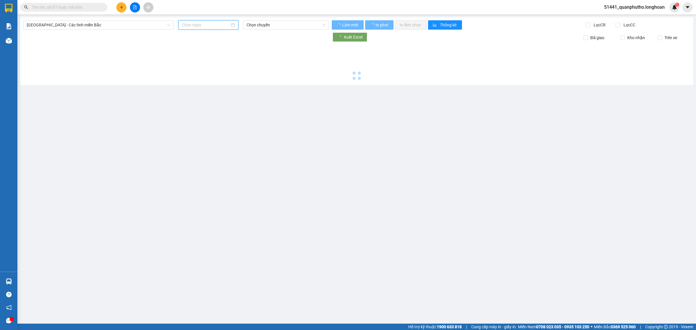
click at [216, 26] on input at bounding box center [206, 25] width 48 height 6
type input "03/10/2025"
type input "[DATE]"
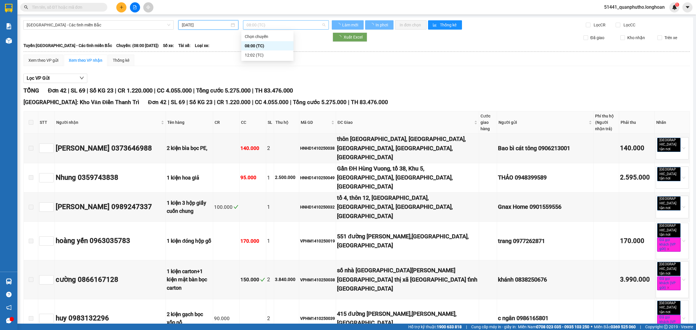
click at [272, 24] on span "08:00 (TC)" at bounding box center [285, 25] width 79 height 9
click at [261, 54] on div "12:02 (TC)" at bounding box center [267, 55] width 45 height 6
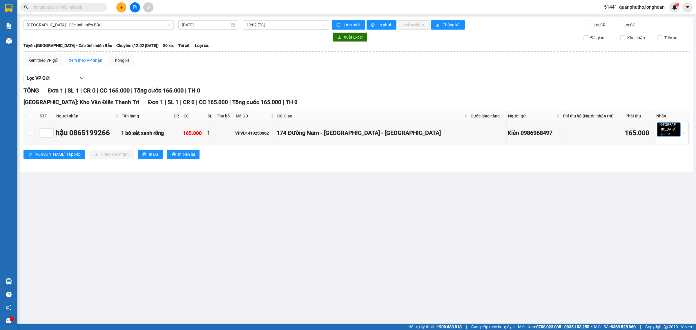
click at [32, 117] on input "checkbox" at bounding box center [31, 116] width 5 height 5
checkbox input "true"
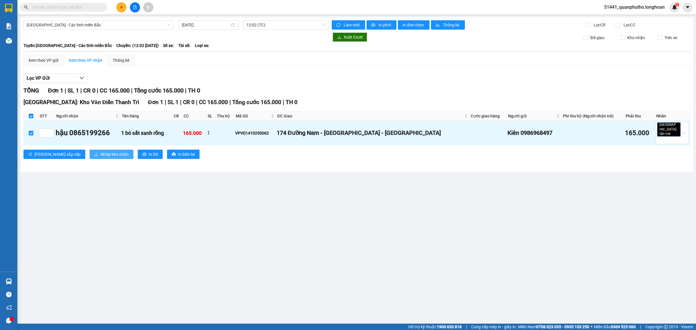
click at [90, 150] on button "Nhập kho nhận" at bounding box center [112, 154] width 44 height 9
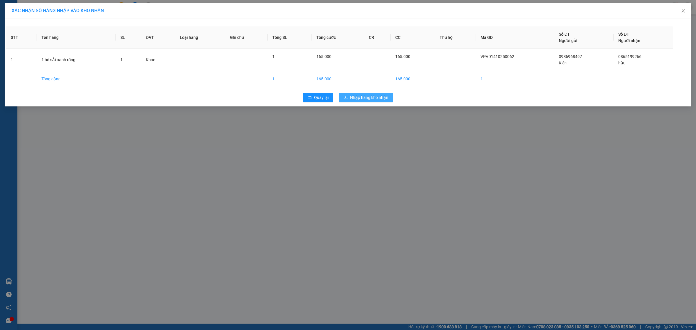
click at [387, 99] on span "Nhập hàng kho nhận" at bounding box center [369, 97] width 38 height 6
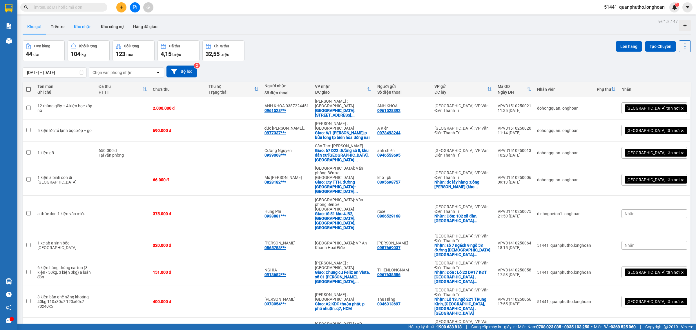
click at [79, 27] on button "Kho nhận" at bounding box center [82, 27] width 27 height 14
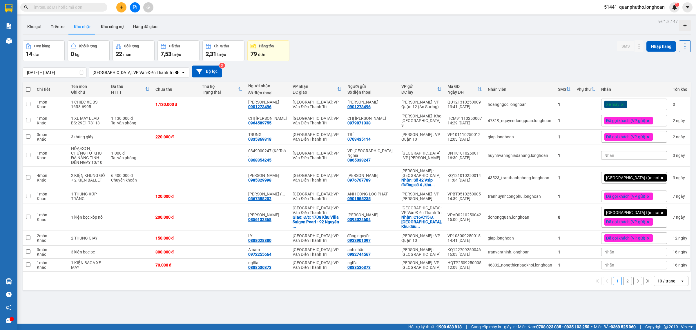
click at [659, 286] on div "10 / trang" at bounding box center [667, 280] width 26 height 9
click at [660, 270] on span "100 / trang" at bounding box center [662, 270] width 21 height 6
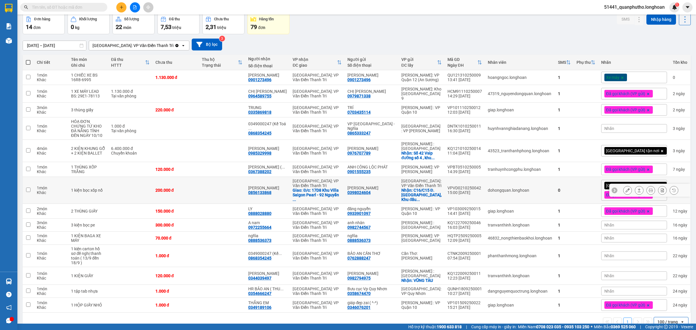
scroll to position [1, 0]
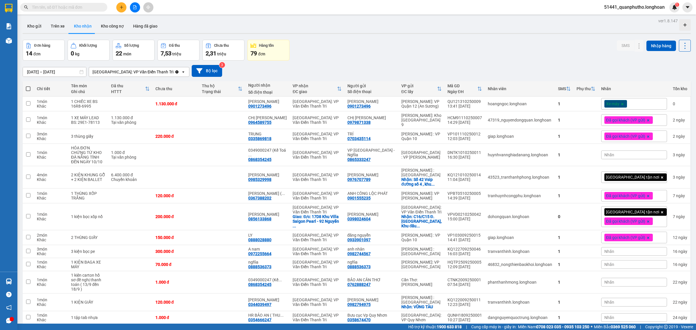
click at [97, 4] on input "text" at bounding box center [66, 7] width 68 height 6
paste input "VPVD1410250062"
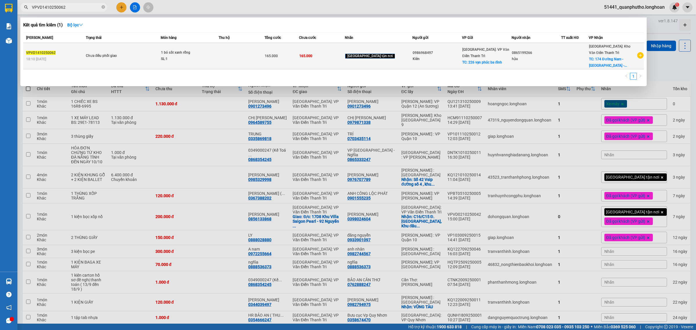
type input "VPVD1410250062"
click at [169, 54] on div "1 bó sắt xanh rỗng" at bounding box center [182, 53] width 43 height 6
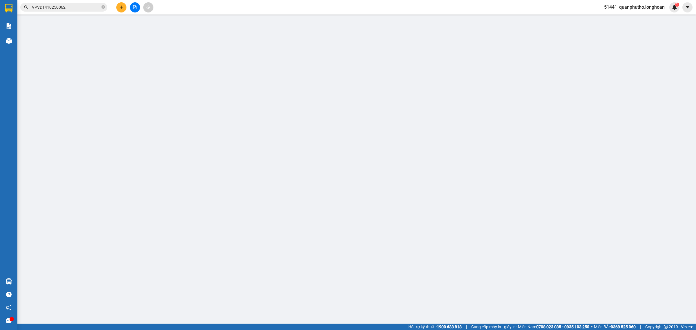
type input "0986968497"
type input "Kiên"
checkbox input "true"
type input "226 vạn phúc ba đình"
type input "0865199266"
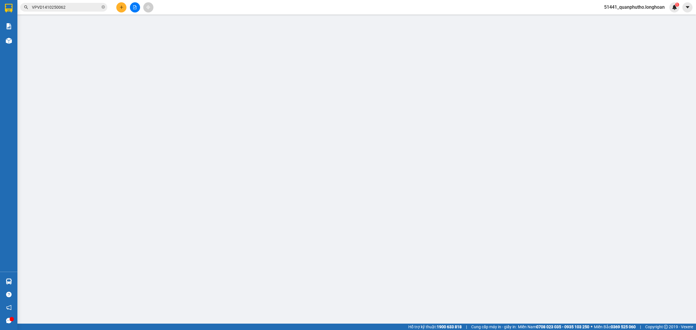
type input "hậu"
checkbox input "true"
type input "174 Đường Nam - Phù Ninh - Phú Thọ"
type input "0"
type input "165.000"
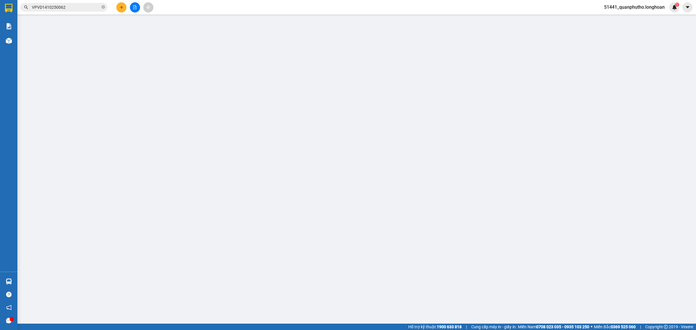
type input "165.000"
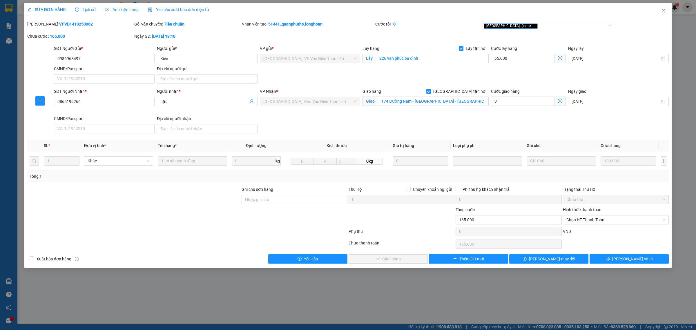
click at [72, 12] on div "SỬA ĐƠN HÀNG Lịch sử Ảnh kiện hàng Yêu cầu xuất hóa đơn điện tử" at bounding box center [118, 9] width 182 height 13
drag, startPoint x: 670, startPoint y: 5, endPoint x: 669, endPoint y: 8, distance: 3.1
click at [670, 5] on span "Close" at bounding box center [663, 11] width 16 height 16
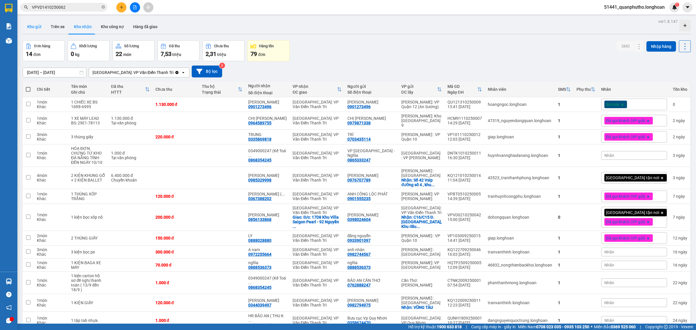
click at [41, 27] on button "Kho gửi" at bounding box center [34, 27] width 23 height 14
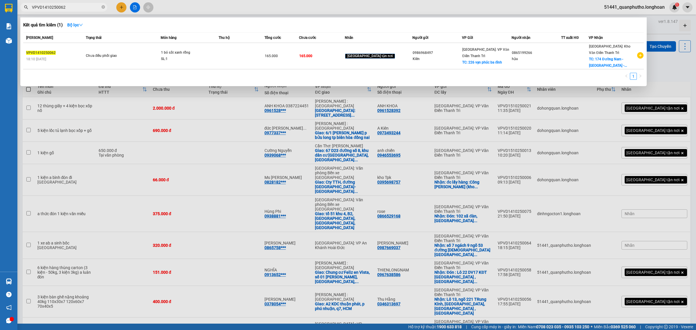
click at [47, 8] on input "VPVD1410250062" at bounding box center [66, 7] width 68 height 6
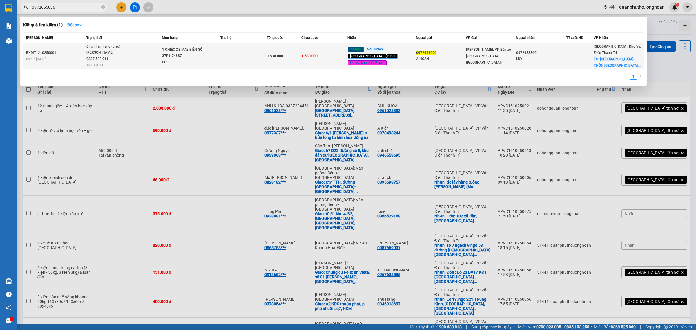
type input "0972655096"
click at [124, 54] on div "Lê Thanh Phương 0337.522.911" at bounding box center [107, 56] width 43 height 12
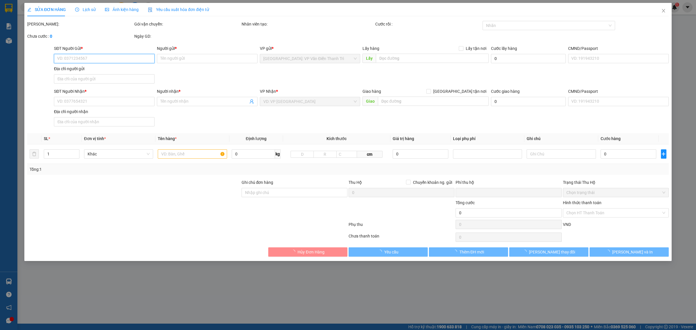
type input "0972655096"
type input "A HOAN"
type input "0972983860"
type input "LUỸ"
checkbox input "true"
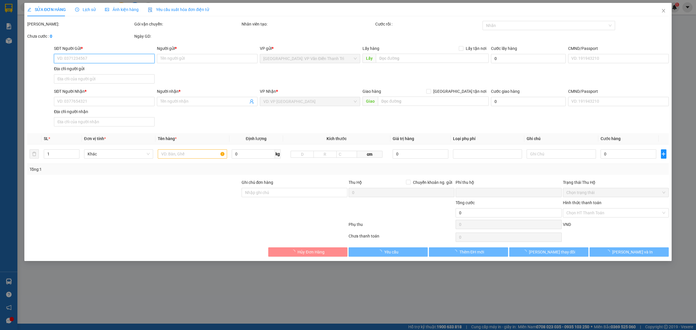
type input "BẮC NINH-THÔN THIỂM XUYÊN,THUỴ HOÀ,YÊN PHONG,BẮC NINH"
type input "CHÌA KHOÁ+CAVET QUẤN TAY LÁI"
type input "0"
type input "1.530.000"
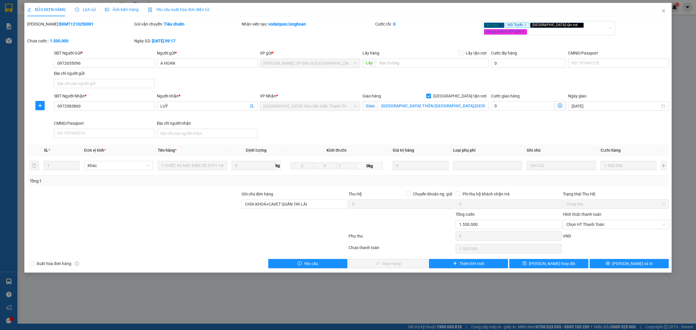
click at [89, 8] on span "Lịch sử" at bounding box center [85, 9] width 21 height 5
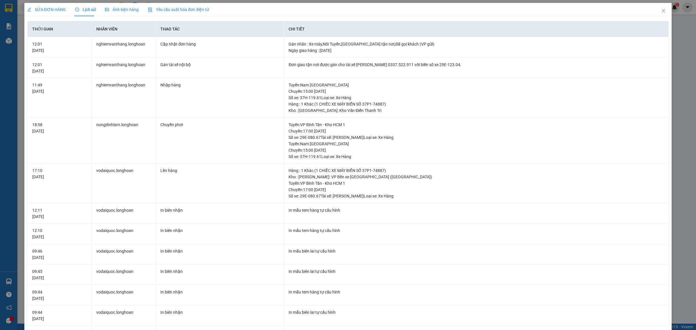
click at [63, 12] on span "SỬA ĐƠN HÀNG" at bounding box center [46, 9] width 39 height 5
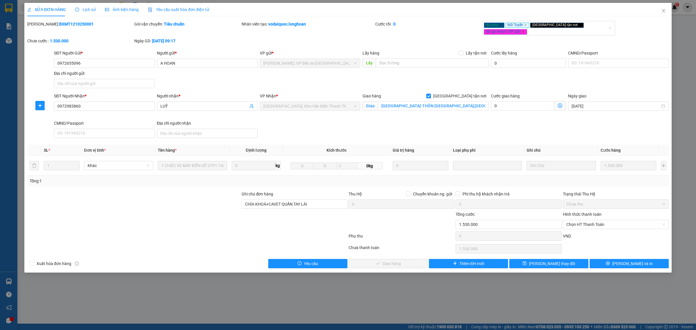
click at [244, 35] on div "Mã ĐH: BXMT1210250001 Gói vận chuyển: Tiêu chuẩn Nhân viên tạo: vodaiquoc.longh…" at bounding box center [348, 35] width 642 height 29
